Goal: Navigation & Orientation: Find specific page/section

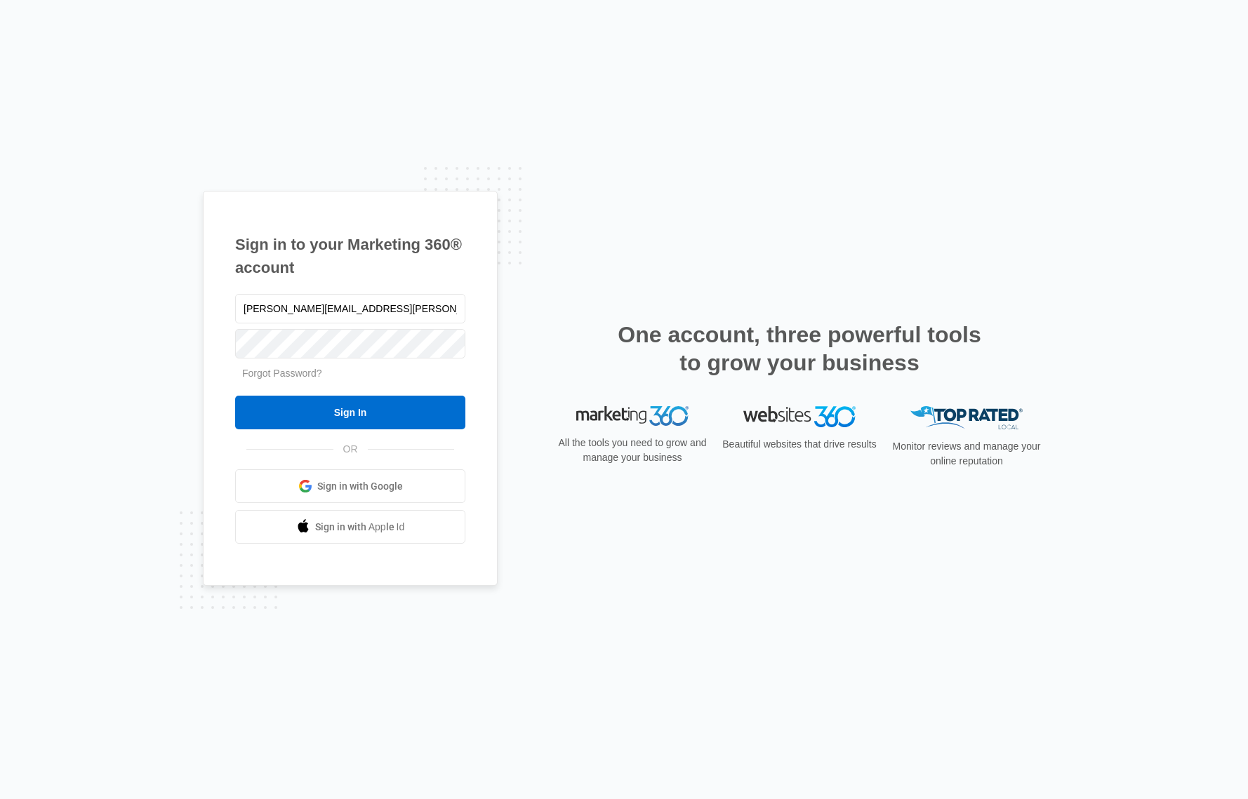
type input "[PERSON_NAME][EMAIL_ADDRESS][PERSON_NAME][DOMAIN_NAME]"
click at [235, 396] on input "Sign In" at bounding box center [350, 413] width 230 height 34
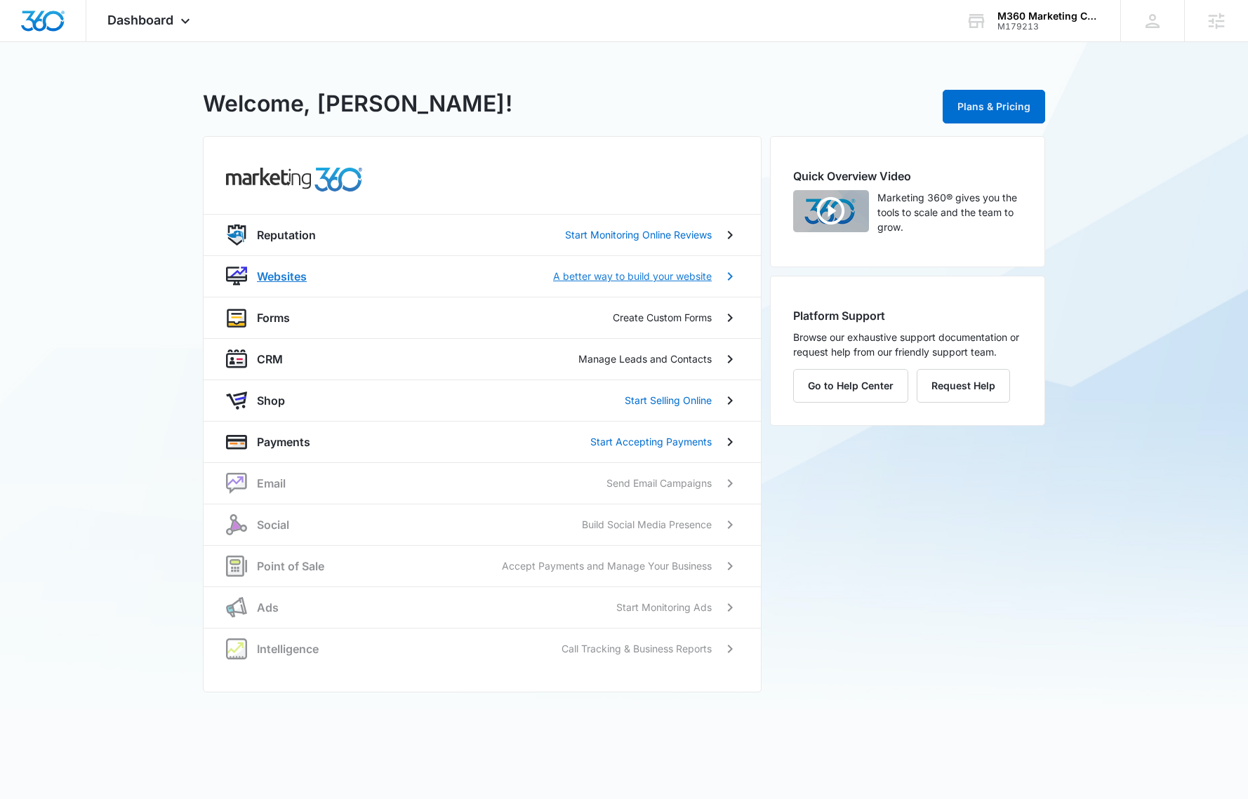
click at [298, 275] on p "Websites" at bounding box center [282, 276] width 50 height 17
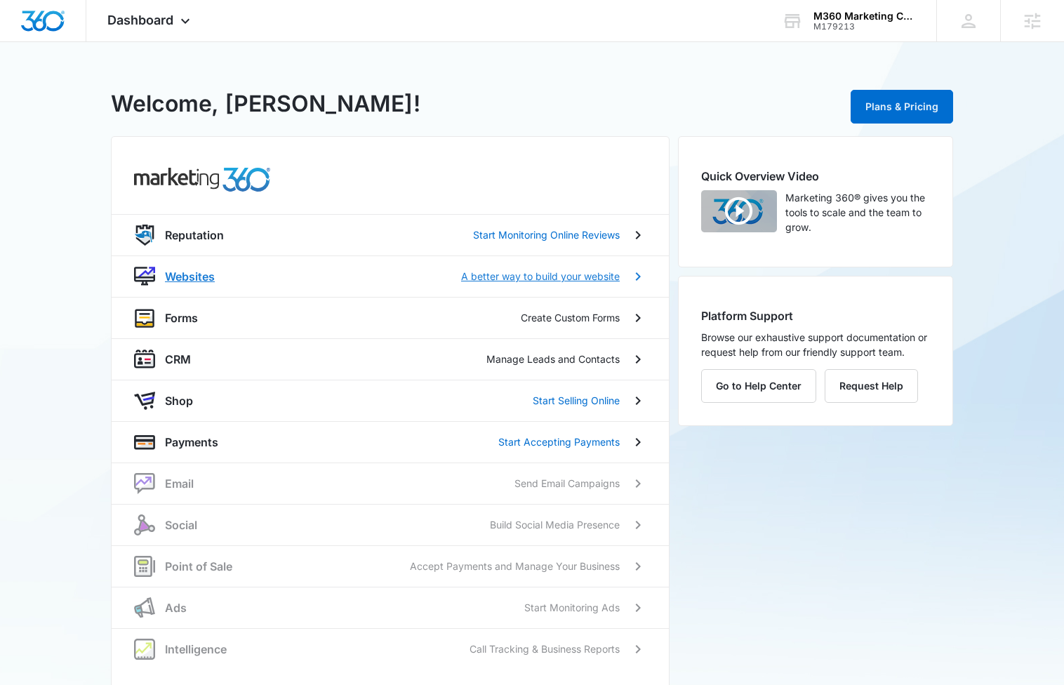
click at [195, 269] on p "Websites" at bounding box center [190, 276] width 50 height 17
